Goal: Task Accomplishment & Management: Complete application form

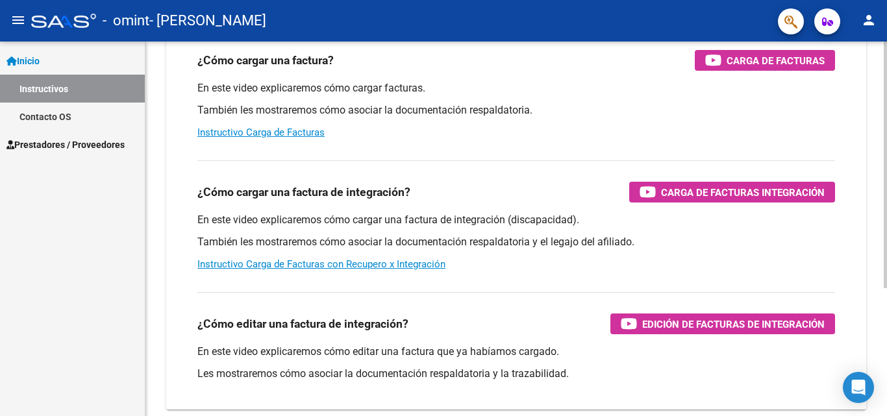
scroll to position [138, 0]
click at [886, 231] on div at bounding box center [885, 255] width 3 height 247
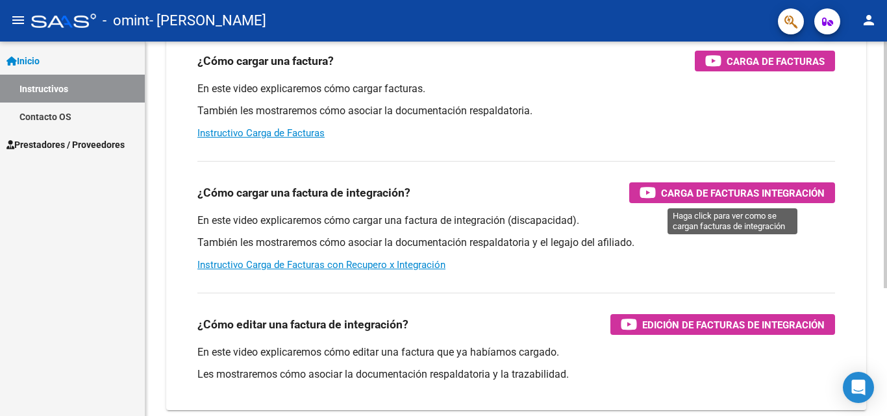
click at [732, 187] on span "Carga de Facturas Integración" at bounding box center [743, 193] width 164 height 16
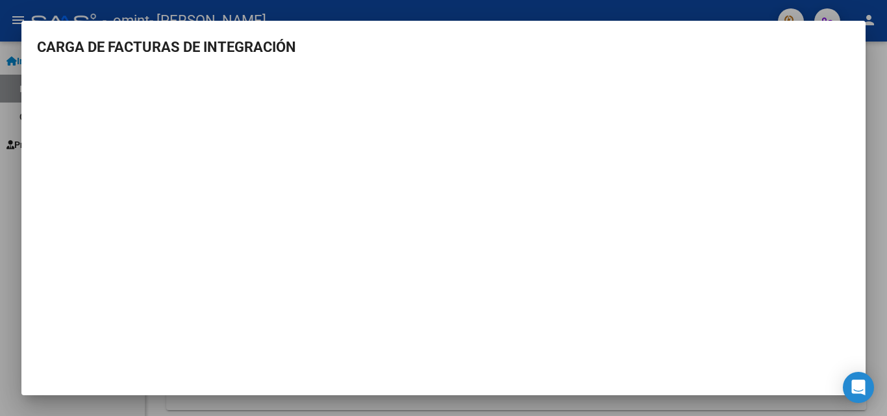
click at [871, 147] on div at bounding box center [443, 208] width 887 height 416
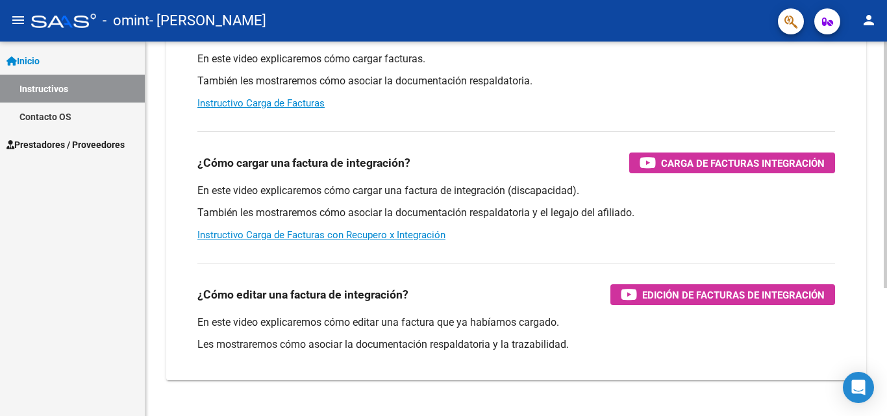
scroll to position [195, 0]
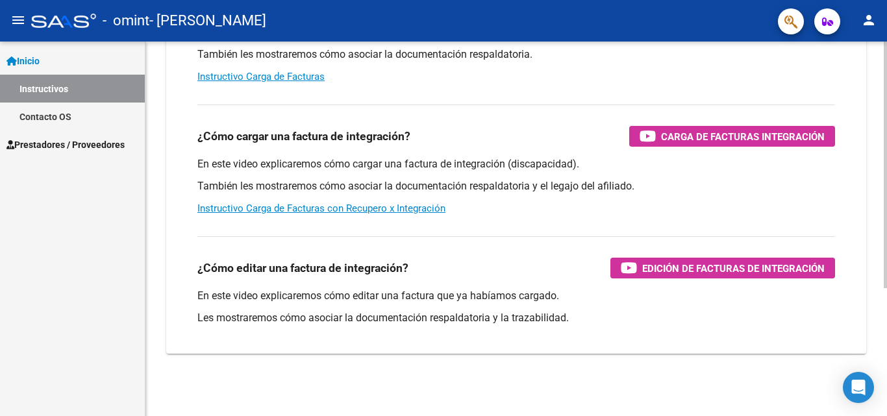
click at [886, 335] on div at bounding box center [885, 292] width 3 height 247
click at [530, 287] on div "¿Cómo editar una factura de integración? Edición de Facturas de integración En …" at bounding box center [516, 285] width 669 height 118
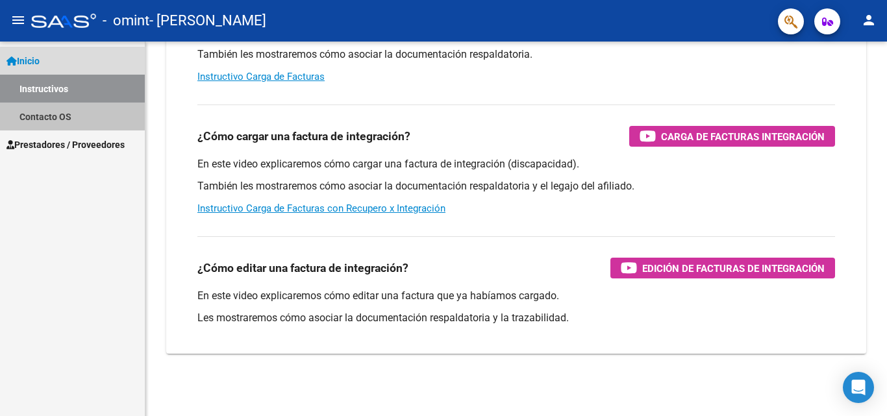
click at [40, 114] on link "Contacto OS" at bounding box center [72, 117] width 145 height 28
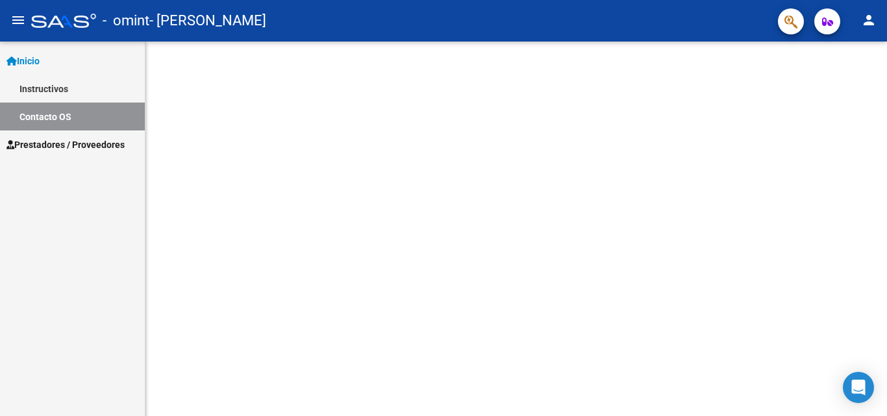
click at [50, 84] on link "Instructivos" at bounding box center [72, 89] width 145 height 28
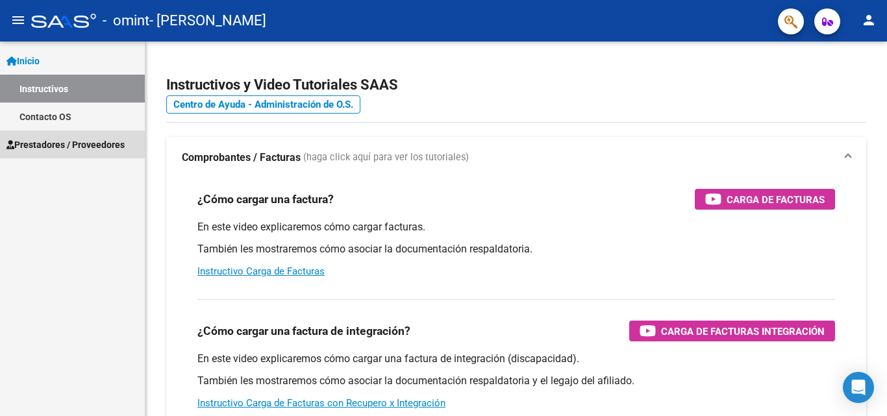
click at [82, 143] on span "Prestadores / Proveedores" at bounding box center [65, 145] width 118 height 14
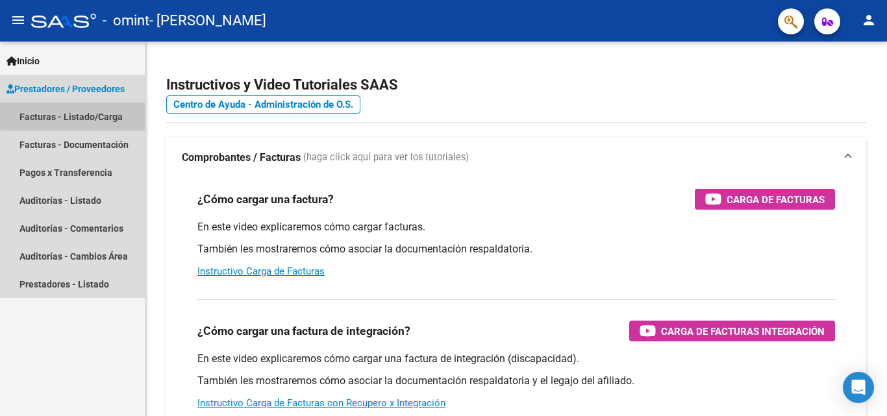
click at [100, 113] on link "Facturas - Listado/Carga" at bounding box center [72, 117] width 145 height 28
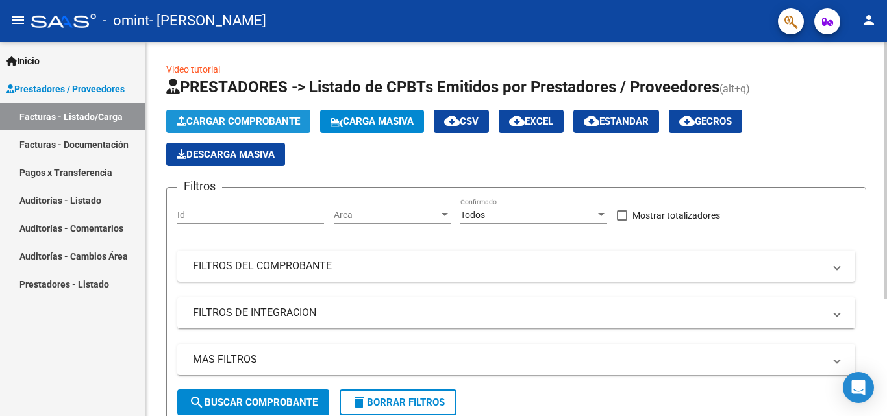
click at [241, 119] on span "Cargar Comprobante" at bounding box center [238, 122] width 123 height 12
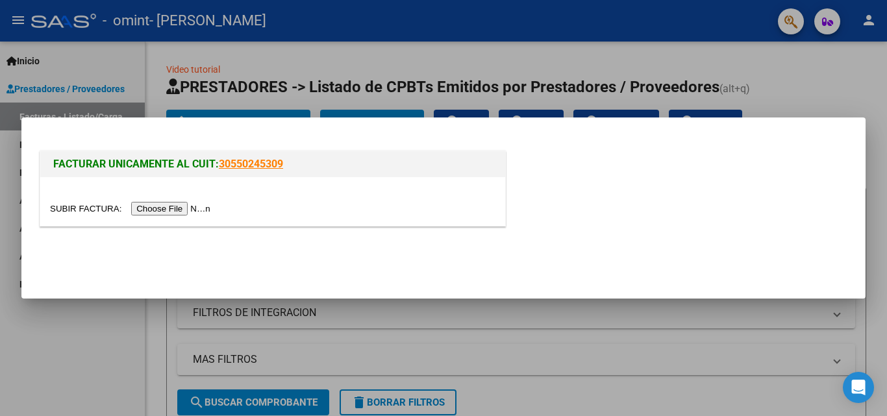
click at [195, 210] on input "file" at bounding box center [132, 209] width 164 height 14
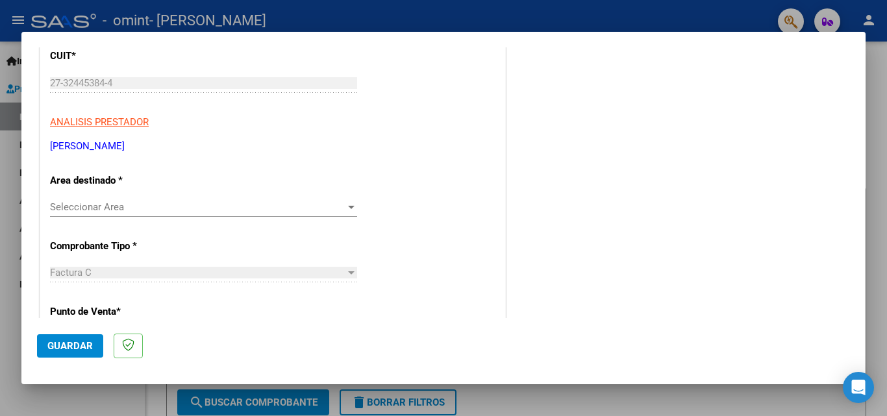
scroll to position [173, 0]
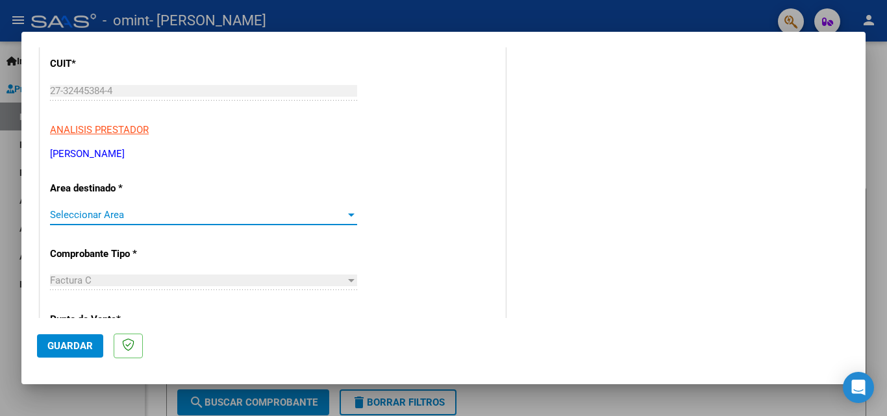
click at [348, 215] on div at bounding box center [351, 215] width 6 height 3
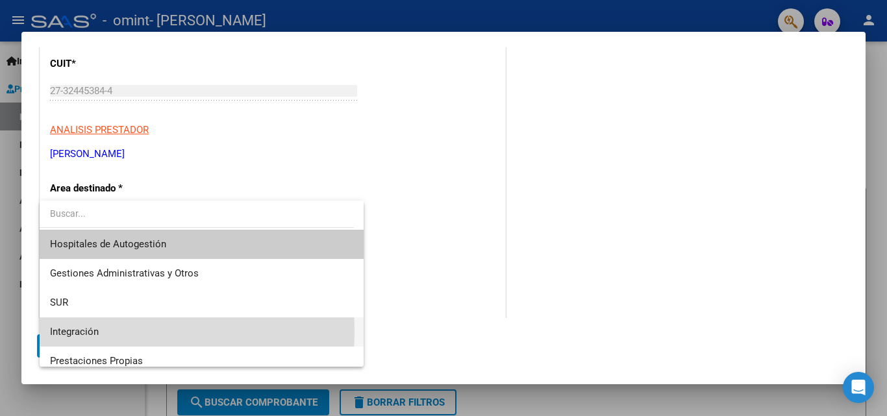
click at [110, 331] on span "Integración" at bounding box center [201, 331] width 303 height 29
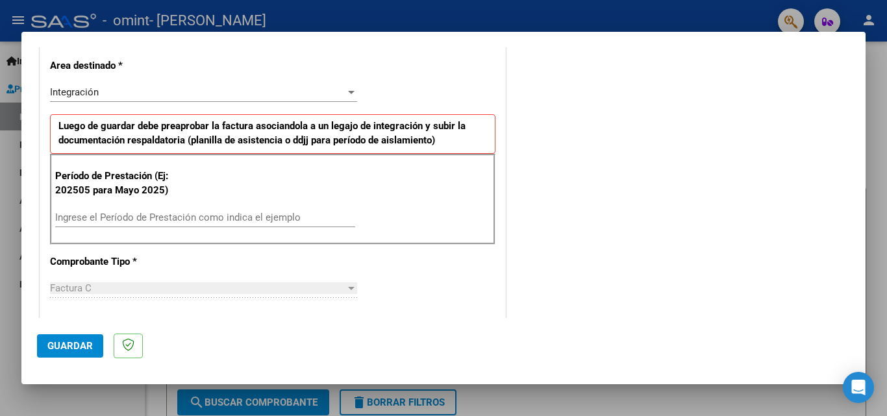
scroll to position [310, 0]
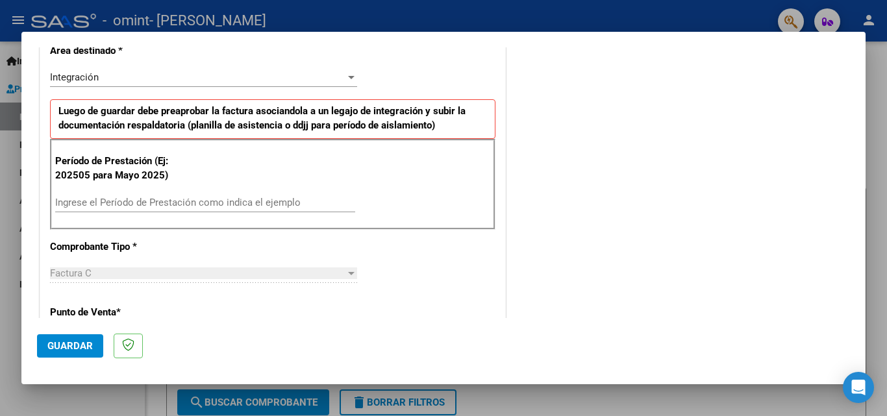
click at [195, 197] on input "Ingrese el Período de Prestación como indica el ejemplo" at bounding box center [205, 203] width 300 height 12
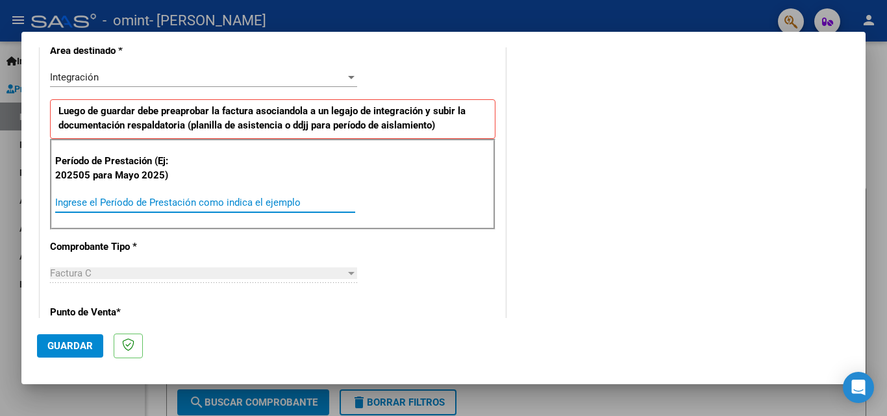
click at [169, 201] on input "Ingrese el Período de Prestación como indica el ejemplo" at bounding box center [205, 203] width 300 height 12
type input "202509"
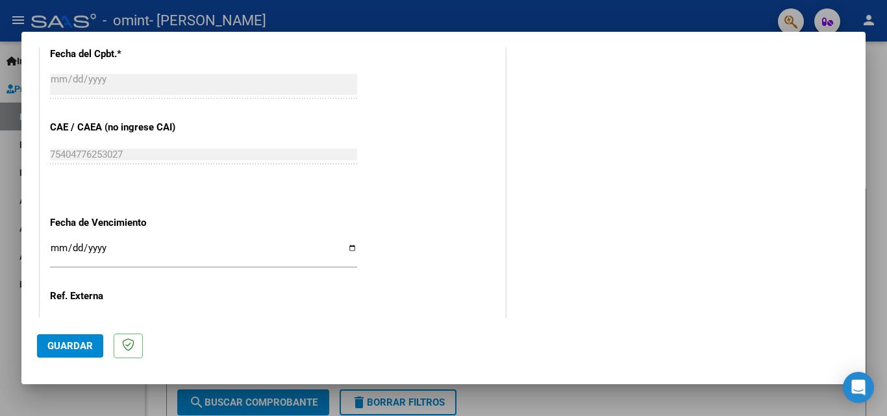
scroll to position [787, 0]
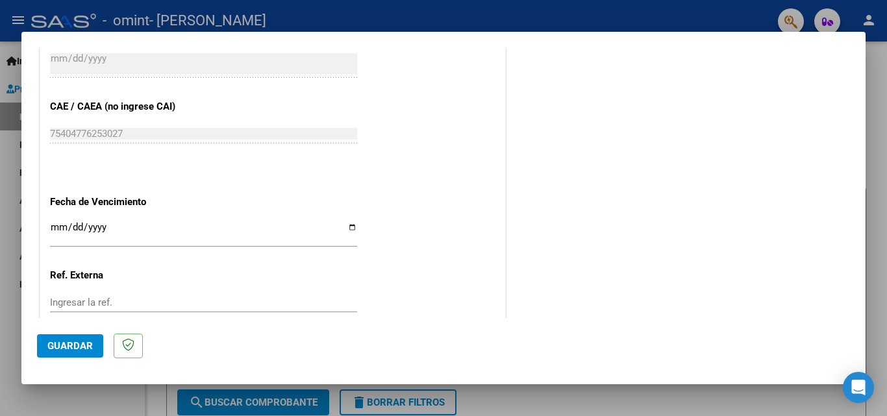
click at [347, 228] on input "Ingresar la fecha" at bounding box center [203, 232] width 307 height 21
type input "[DATE]"
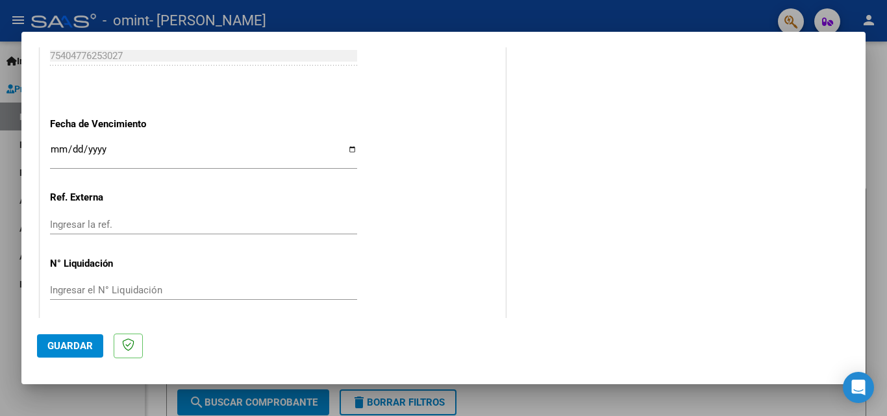
scroll to position [872, 0]
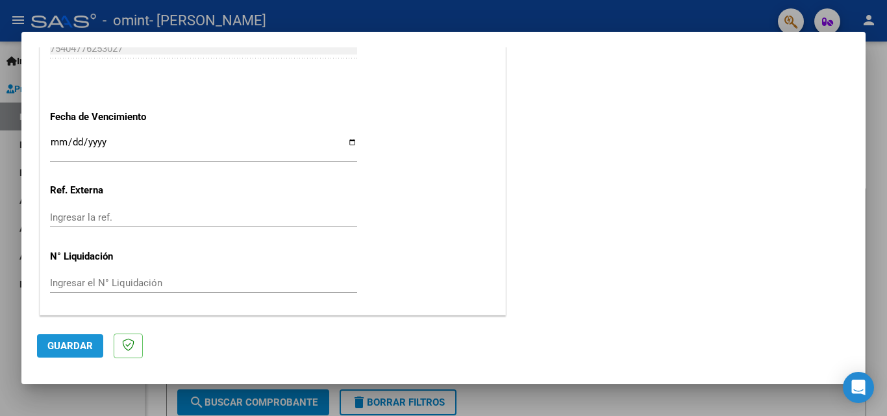
click at [72, 347] on span "Guardar" at bounding box center [69, 346] width 45 height 12
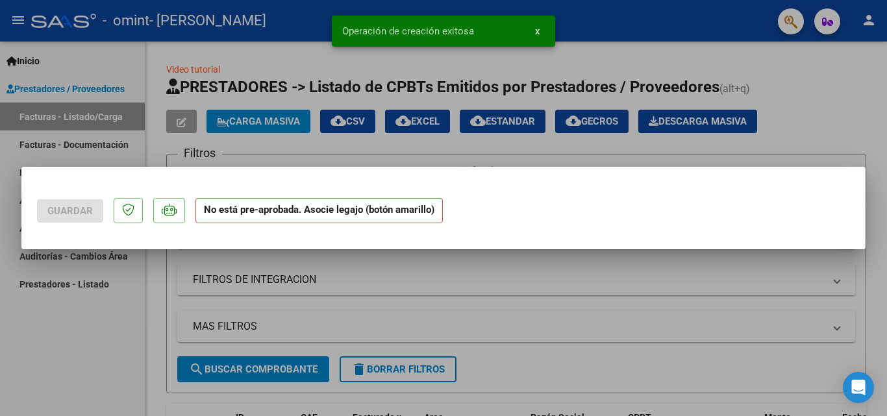
scroll to position [0, 0]
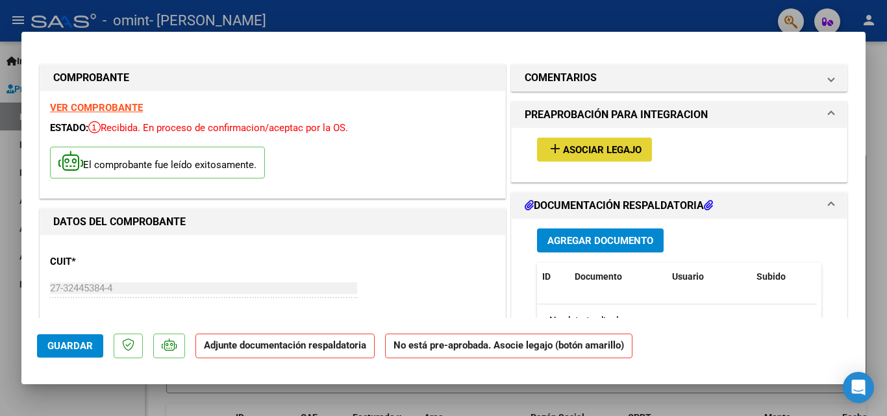
click at [588, 151] on span "Asociar Legajo" at bounding box center [602, 150] width 79 height 12
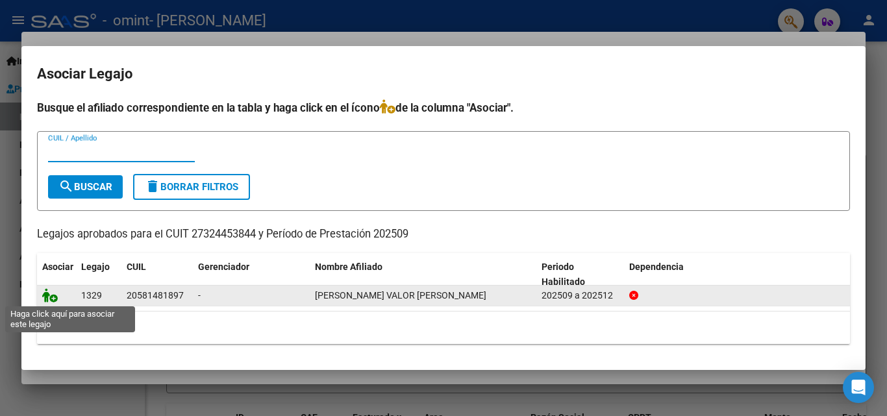
click at [56, 297] on icon at bounding box center [50, 295] width 16 height 14
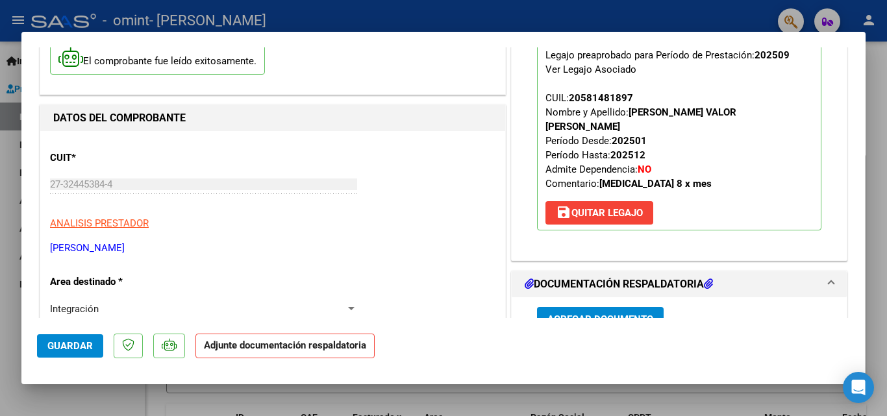
scroll to position [130, 0]
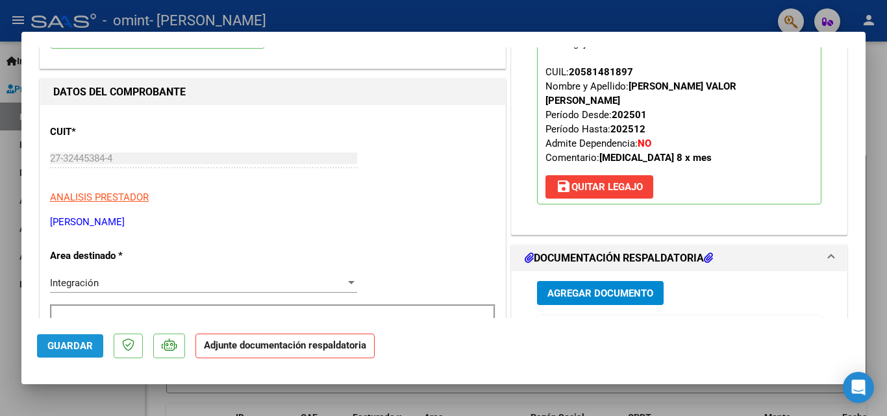
click at [71, 345] on span "Guardar" at bounding box center [69, 346] width 45 height 12
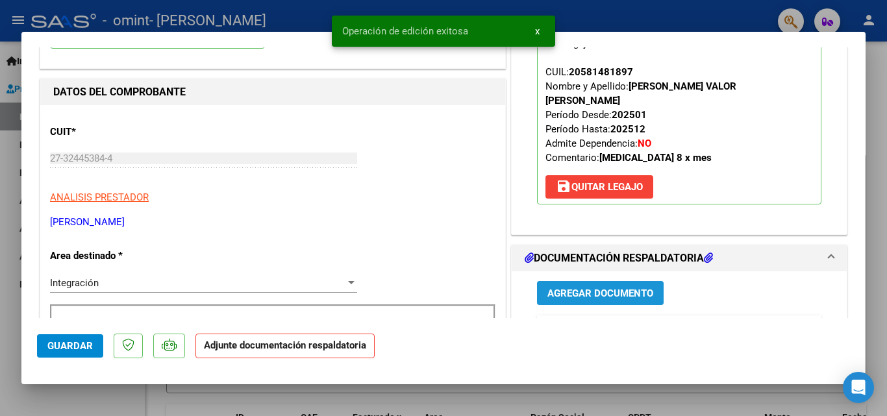
click at [585, 288] on span "Agregar Documento" at bounding box center [600, 294] width 106 height 12
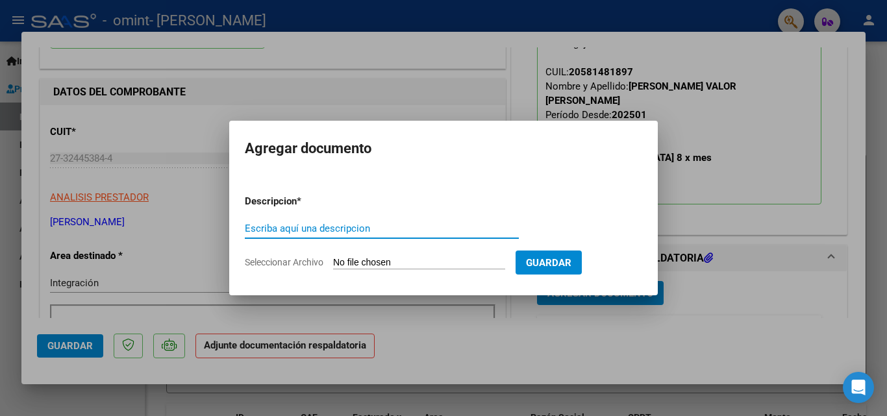
click at [385, 230] on input "Escriba aquí una descripcion" at bounding box center [382, 229] width 274 height 12
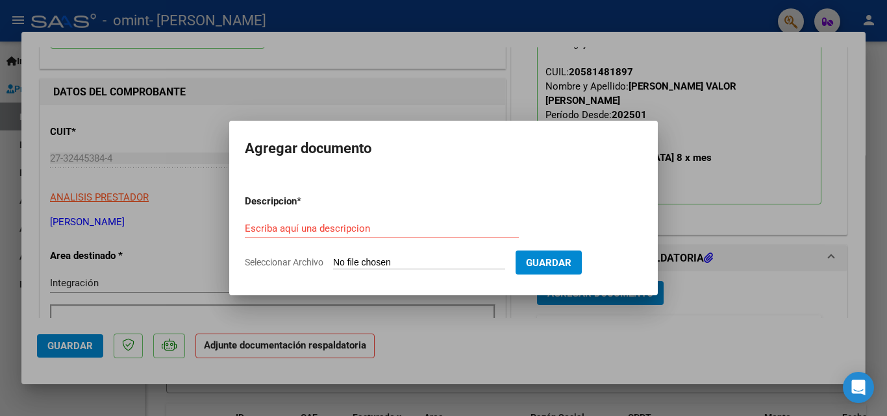
click at [264, 258] on span "Seleccionar Archivo" at bounding box center [284, 262] width 79 height 10
click at [333, 258] on input "Seleccionar Archivo" at bounding box center [419, 263] width 172 height 12
type input "C:\fakepath\Planilla [PERSON_NAME].pdf"
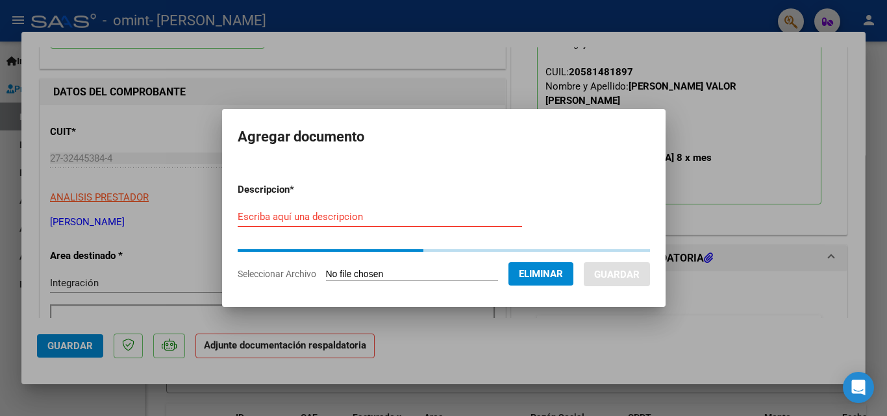
click at [337, 217] on input "Escriba aquí una descripcion" at bounding box center [380, 217] width 284 height 12
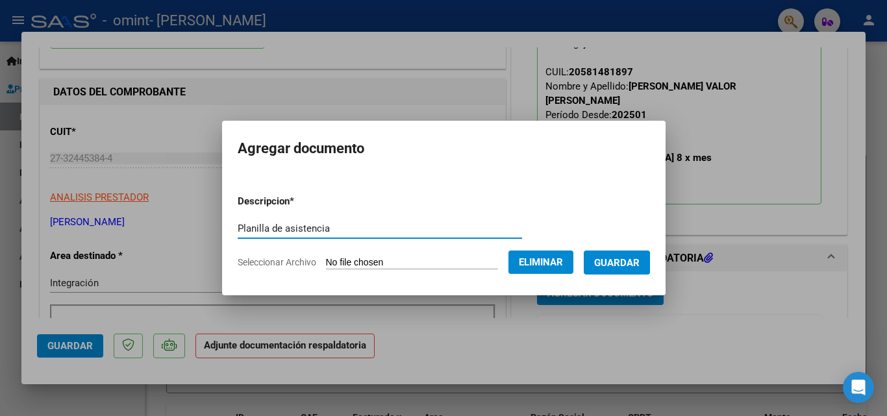
type input "Planilla de asistencia"
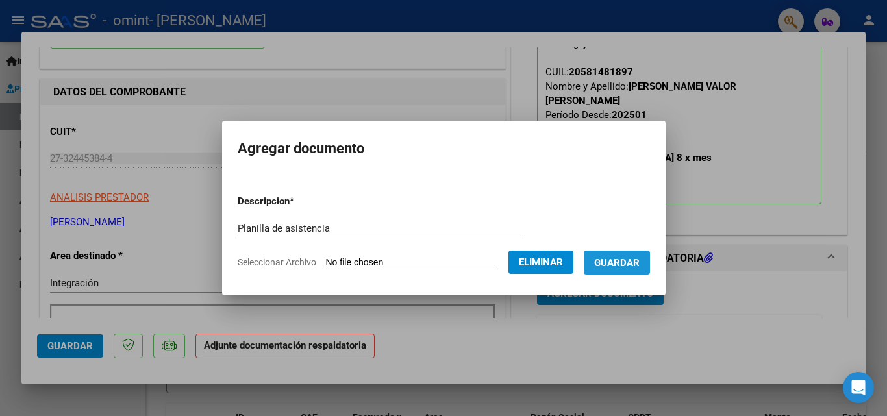
click at [632, 262] on span "Guardar" at bounding box center [616, 263] width 45 height 12
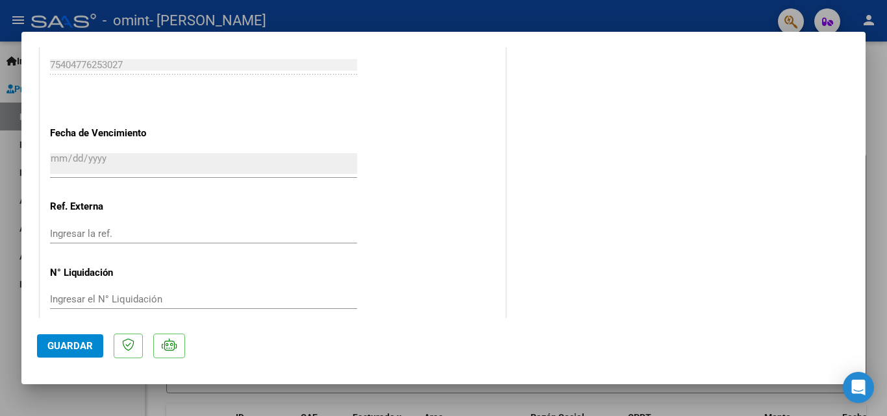
scroll to position [891, 0]
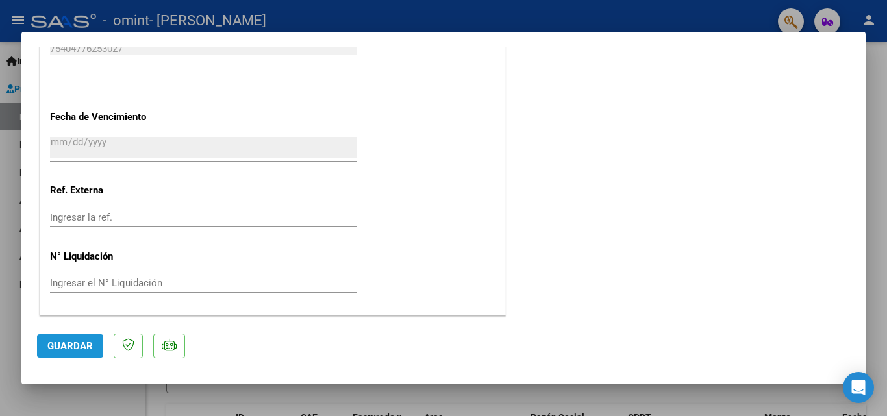
click at [60, 347] on span "Guardar" at bounding box center [69, 346] width 45 height 12
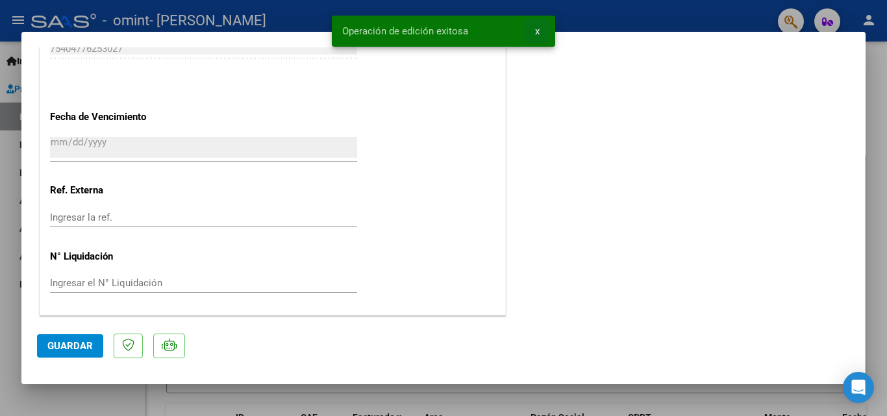
click at [534, 31] on button "x" at bounding box center [537, 30] width 25 height 23
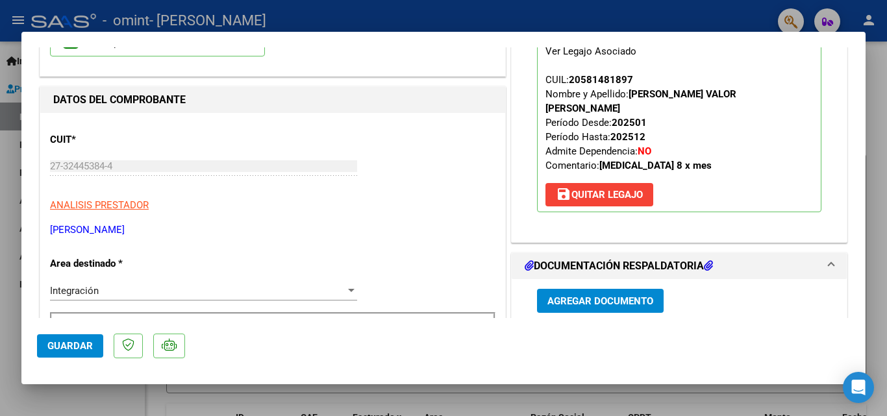
scroll to position [0, 0]
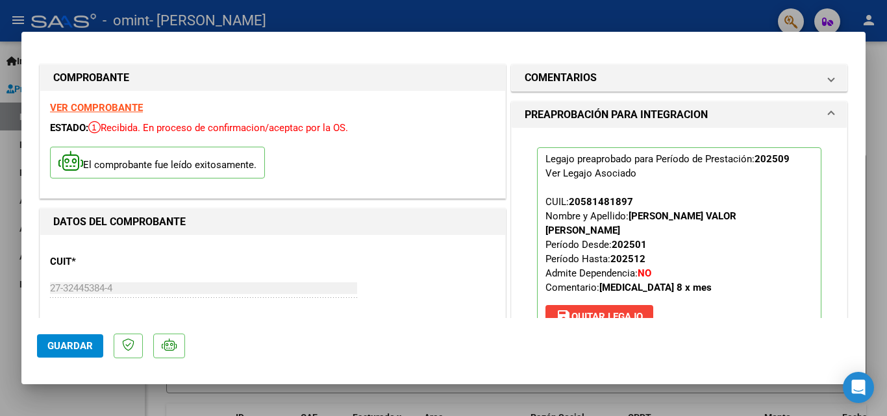
click at [627, 14] on div at bounding box center [443, 208] width 887 height 416
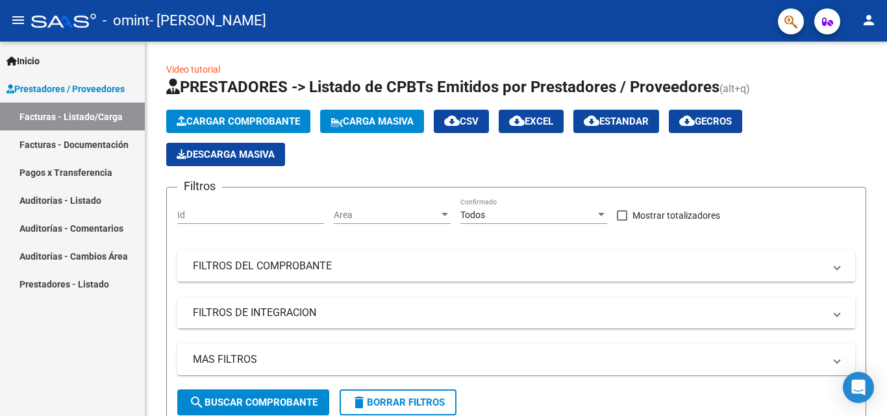
click at [38, 59] on span "Inicio" at bounding box center [22, 61] width 33 height 14
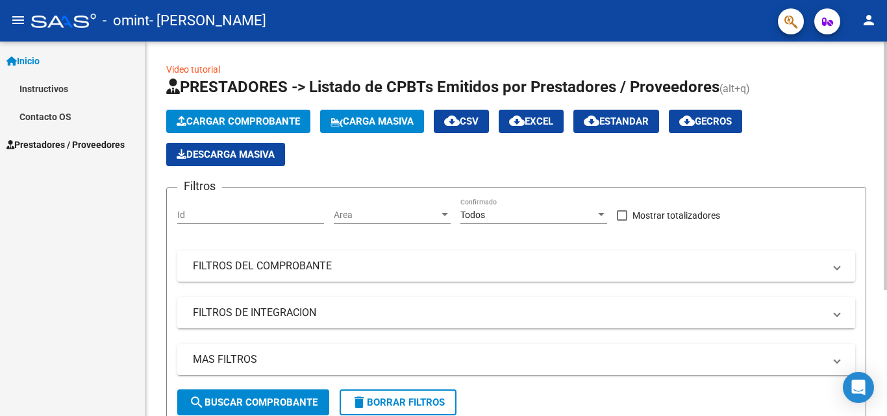
click at [326, 264] on mat-panel-title "FILTROS DEL COMPROBANTE" at bounding box center [508, 266] width 631 height 14
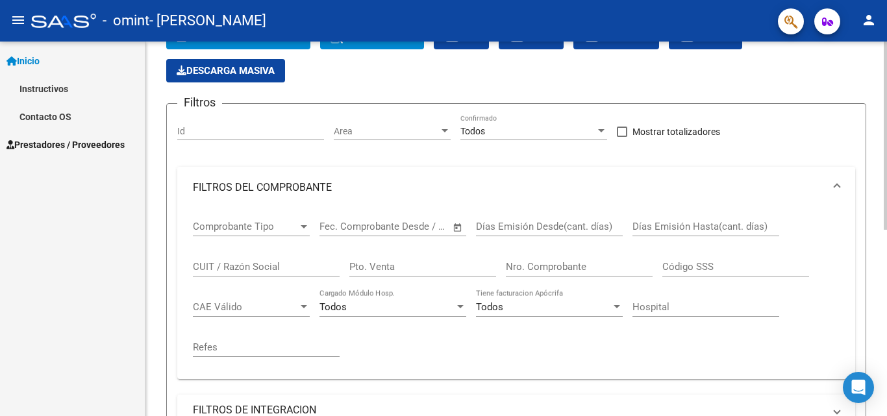
scroll to position [82, 0]
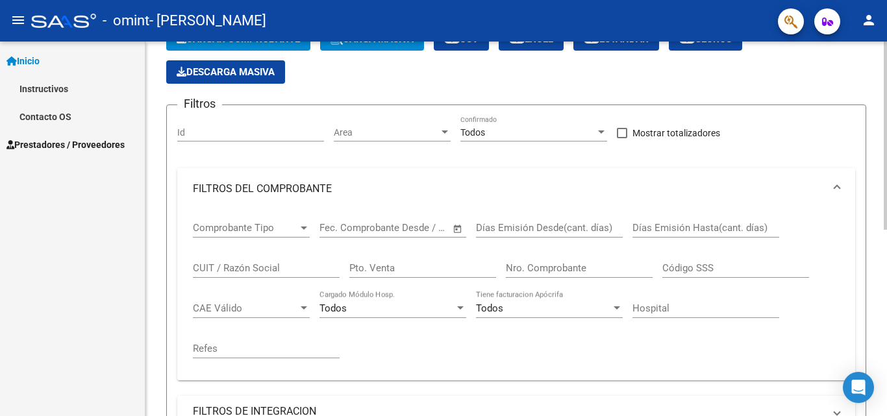
click at [879, 217] on div "Video tutorial PRESTADORES -> Listado de CPBTs Emitidos por Prestadores / Prove…" at bounding box center [517, 326] width 745 height 735
click at [307, 229] on div at bounding box center [304, 228] width 12 height 10
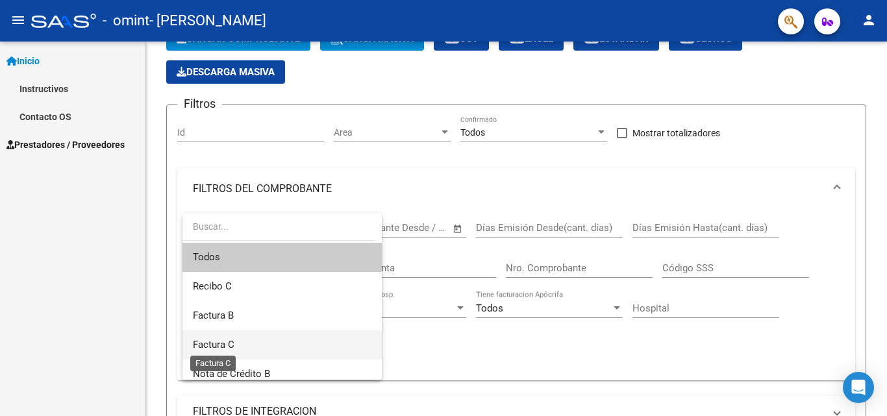
click at [230, 340] on span "Factura C" at bounding box center [214, 345] width 42 height 12
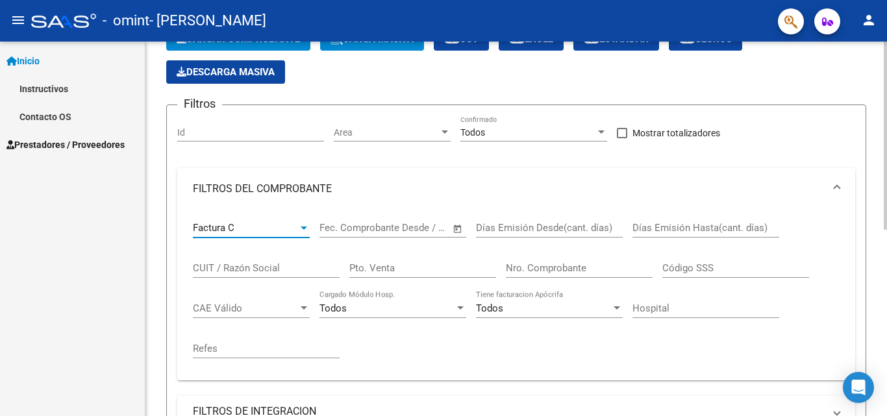
click at [303, 269] on input "CUIT / Razón Social" at bounding box center [266, 268] width 147 height 12
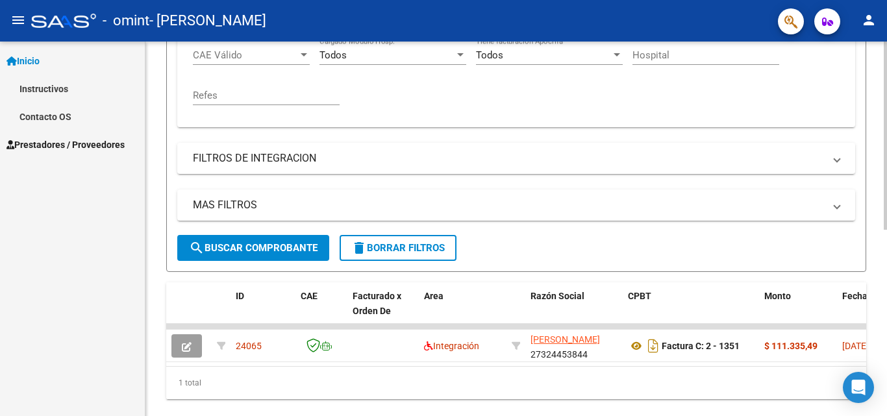
scroll to position [371, 0]
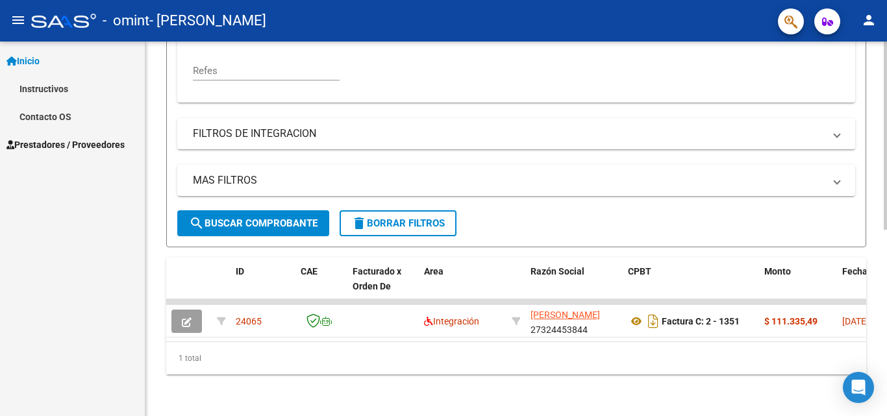
click at [884, 365] on div at bounding box center [885, 322] width 3 height 188
type input "27324453844"
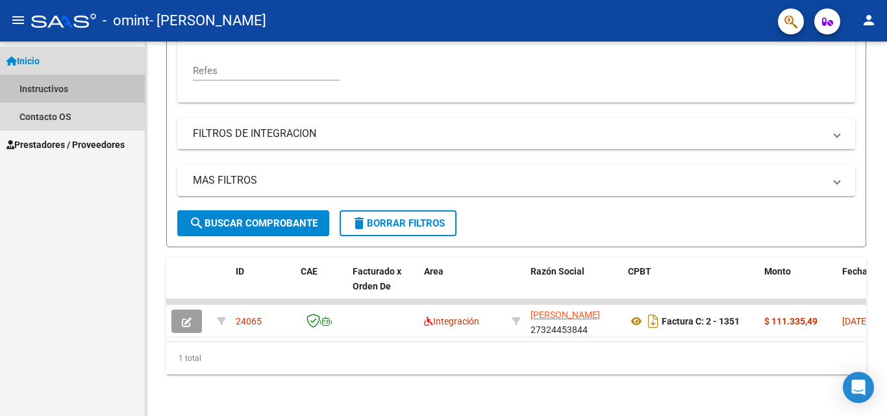
click at [59, 86] on link "Instructivos" at bounding box center [72, 89] width 145 height 28
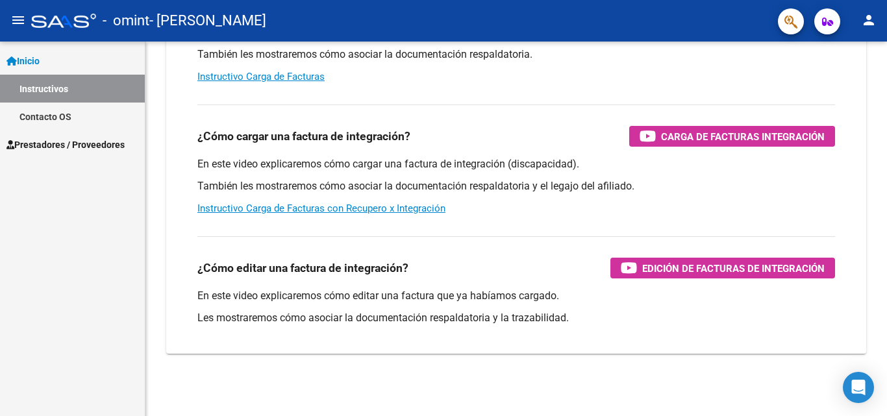
scroll to position [195, 0]
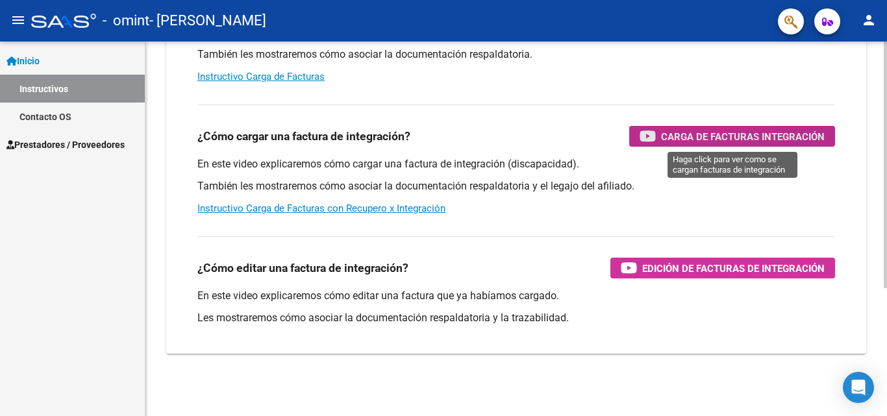
click at [639, 130] on button "Carga de Facturas Integración" at bounding box center [732, 136] width 206 height 21
